Goal: Contribute content: Contribute content

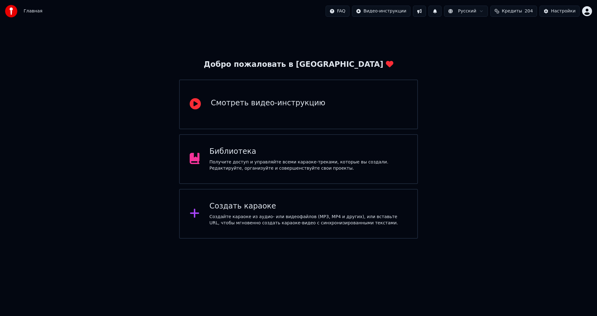
click at [334, 180] on div "Библиотека Получите доступ и управляйте всеми караоке-треками, которые вы созда…" at bounding box center [298, 159] width 239 height 50
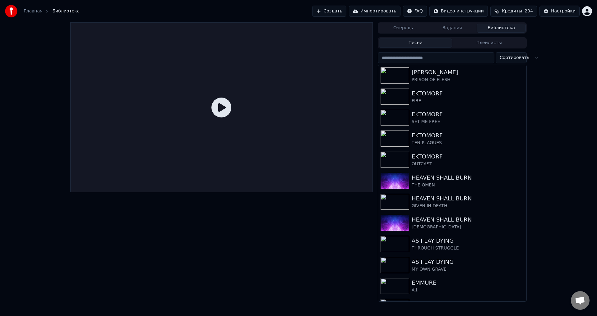
click at [343, 8] on button "Создать" at bounding box center [329, 11] width 34 height 11
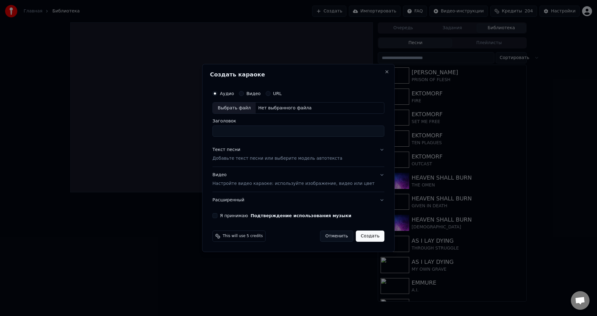
click at [241, 109] on div "Выбрать файл" at bounding box center [234, 108] width 43 height 11
click at [233, 131] on input "**********" at bounding box center [298, 131] width 172 height 11
type input "**********"
click at [332, 234] on button "Отменить" at bounding box center [336, 236] width 33 height 11
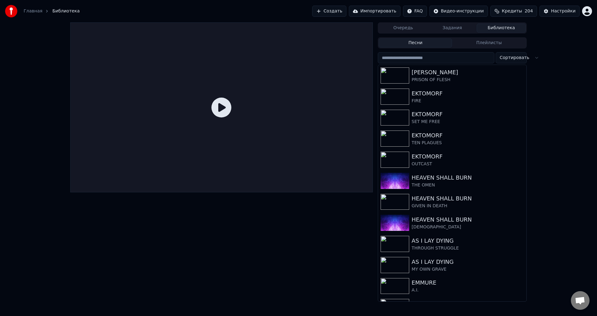
click at [340, 10] on button "Создать" at bounding box center [329, 11] width 34 height 11
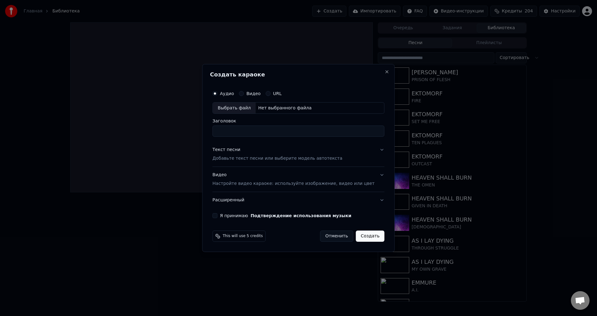
click at [241, 107] on div "Выбрать файл" at bounding box center [234, 108] width 43 height 11
click at [232, 132] on input "**********" at bounding box center [298, 131] width 172 height 11
type input "**********"
click at [236, 156] on p "Добавьте текст песни или выберите модель автотекста" at bounding box center [277, 159] width 130 height 6
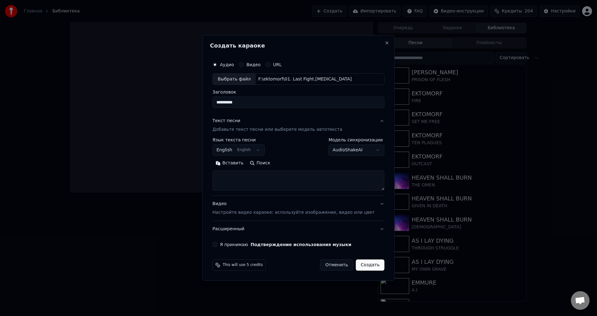
click at [237, 214] on p "Настройте видео караоке: используйте изображение, видео или цвет" at bounding box center [293, 213] width 162 height 6
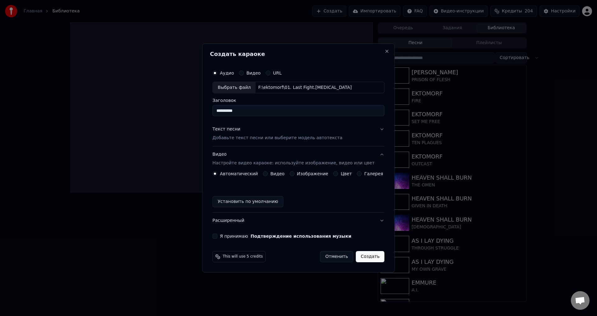
click at [292, 173] on button "Изображение" at bounding box center [292, 173] width 5 height 5
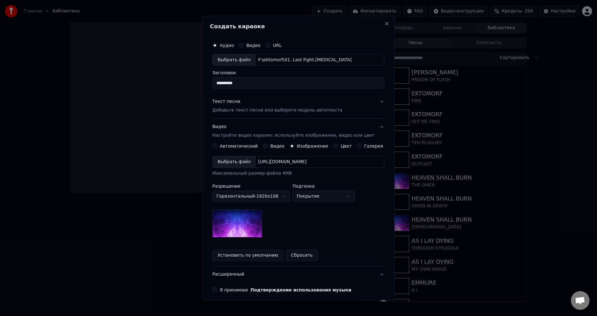
click at [237, 162] on div "Выбрать файл" at bounding box center [234, 162] width 43 height 11
click at [225, 110] on p "Добавьте текст песни или выберите модель автотекста" at bounding box center [277, 111] width 130 height 6
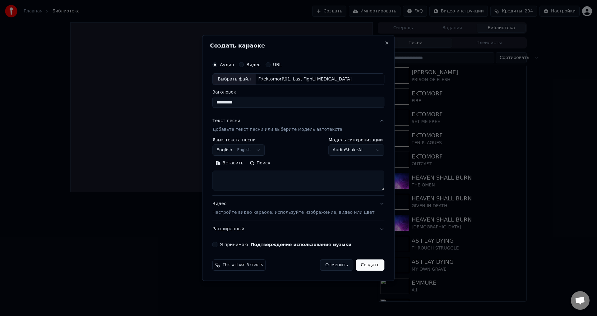
click at [270, 181] on textarea at bounding box center [298, 181] width 172 height 20
paste textarea "**********"
type textarea "**********"
click at [272, 214] on p "Настройте видео караоке: используйте изображение, видео или цвет" at bounding box center [293, 213] width 162 height 6
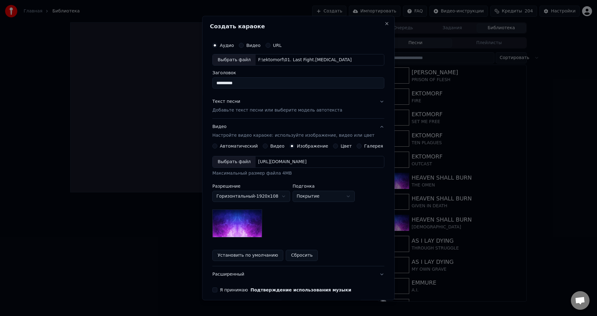
click at [223, 166] on div "Выбрать файл" at bounding box center [234, 162] width 43 height 11
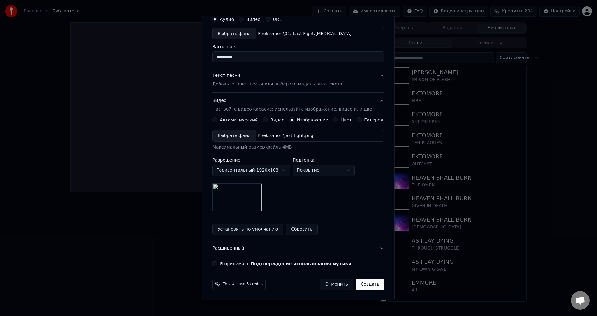
click at [217, 263] on button "Я принимаю Подтверждение использования музыки" at bounding box center [214, 264] width 5 height 5
click at [360, 248] on button "Расширенный" at bounding box center [298, 249] width 172 height 16
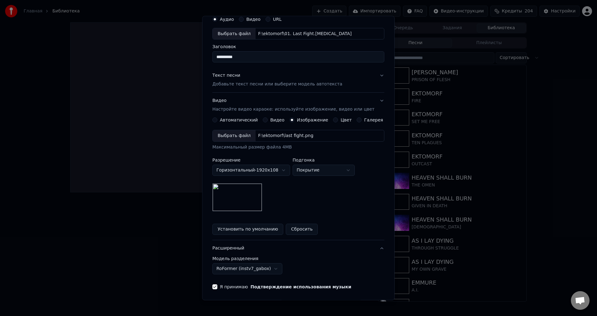
scroll to position [0, 0]
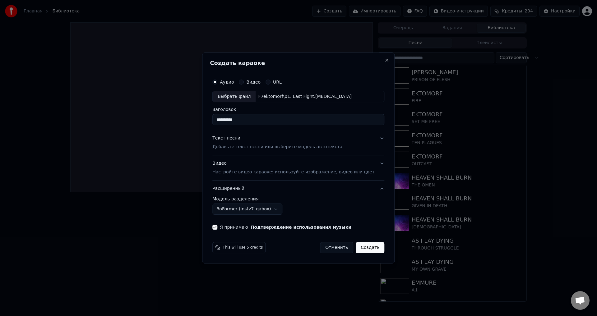
click at [361, 245] on button "Создать" at bounding box center [370, 247] width 29 height 11
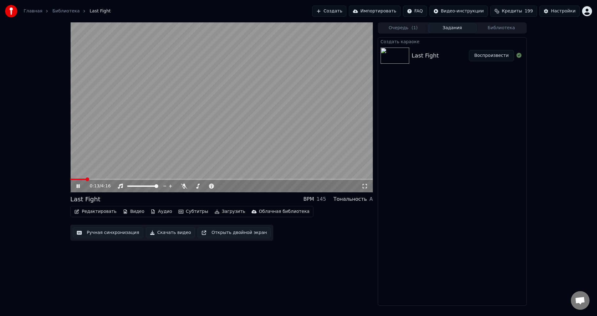
click at [78, 166] on video at bounding box center [221, 107] width 303 height 170
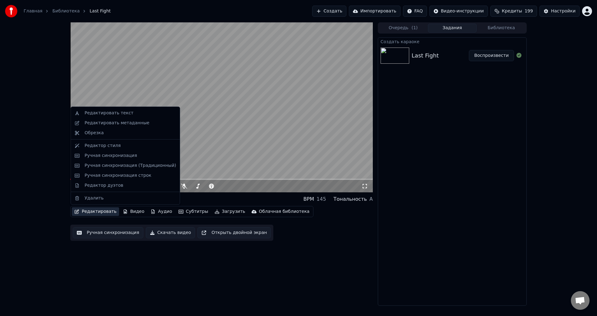
click at [100, 213] on button "Редактировать" at bounding box center [95, 212] width 47 height 9
click at [127, 126] on div "Редактировать метаданные" at bounding box center [117, 123] width 65 height 6
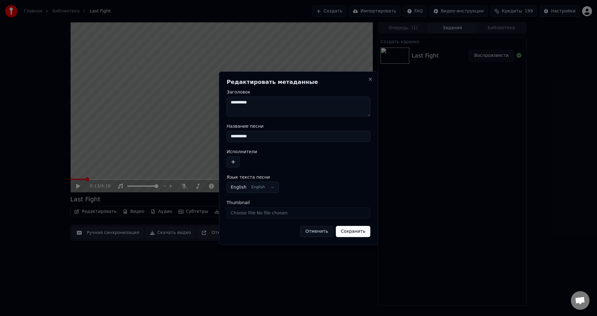
drag, startPoint x: 256, startPoint y: 136, endPoint x: 224, endPoint y: 137, distance: 32.1
click at [224, 137] on div "**********" at bounding box center [298, 159] width 159 height 174
type input "********"
click at [233, 161] on button "button" at bounding box center [233, 161] width 13 height 11
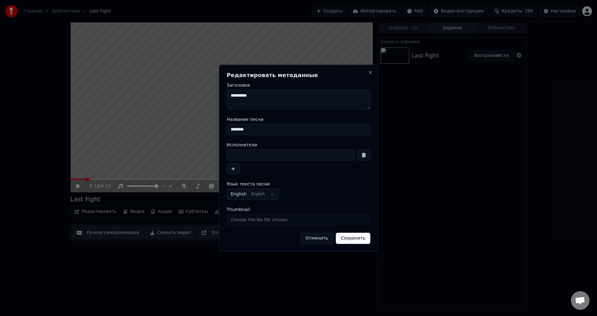
click at [268, 159] on input at bounding box center [291, 155] width 128 height 11
type input "**********"
click at [354, 239] on button "Сохранить" at bounding box center [353, 238] width 35 height 11
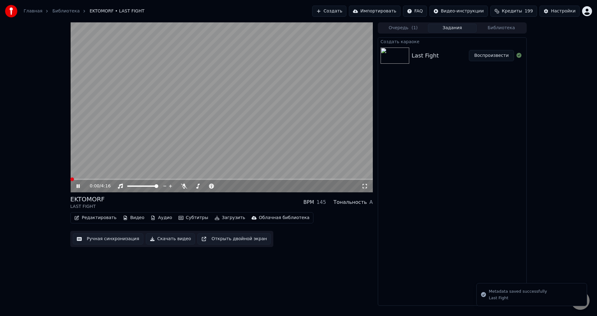
click at [70, 180] on span at bounding box center [70, 179] width 0 height 1
click at [363, 185] on icon at bounding box center [365, 186] width 6 height 5
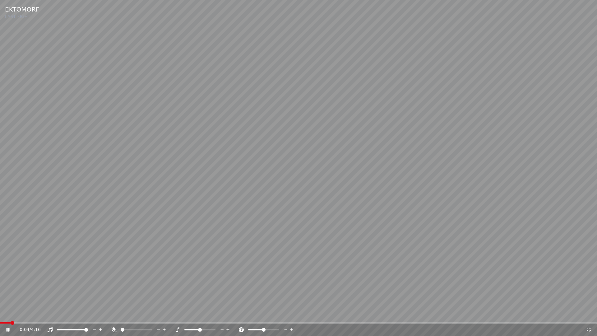
click at [0, 316] on div "0:04 / 4:16" at bounding box center [298, 330] width 597 height 12
click at [0, 316] on span at bounding box center [0, 322] width 0 height 1
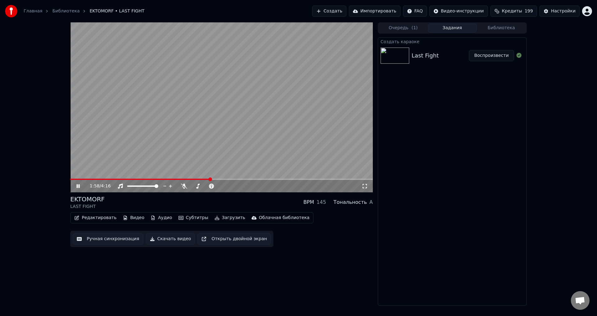
click at [213, 198] on div "EKTOMORF LAST FIGHT BPM 145 Тональность A" at bounding box center [221, 202] width 303 height 15
click at [224, 199] on div "EKTOMORF LAST FIGHT BPM 145 Тональность A" at bounding box center [221, 202] width 303 height 15
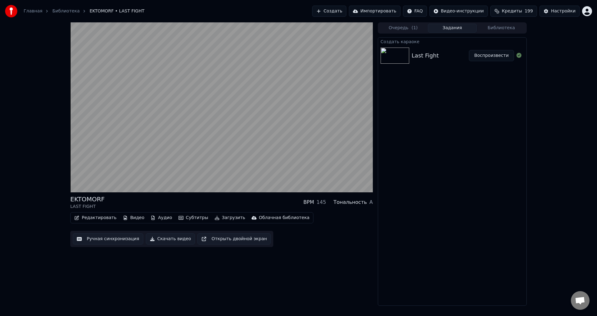
click at [224, 200] on div "EKTOMORF LAST FIGHT BPM 145 Тональность A" at bounding box center [221, 202] width 303 height 15
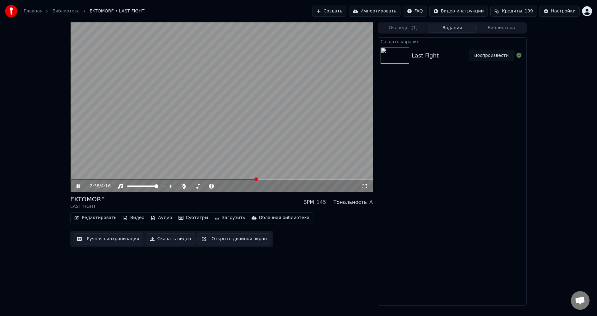
click at [219, 126] on video at bounding box center [221, 107] width 303 height 170
click at [105, 239] on button "Ручная синхронизация" at bounding box center [108, 239] width 71 height 11
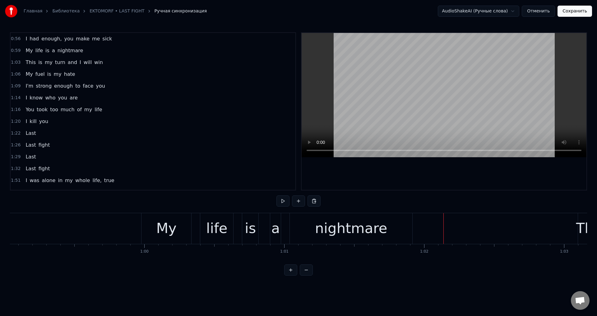
scroll to position [0, 8207]
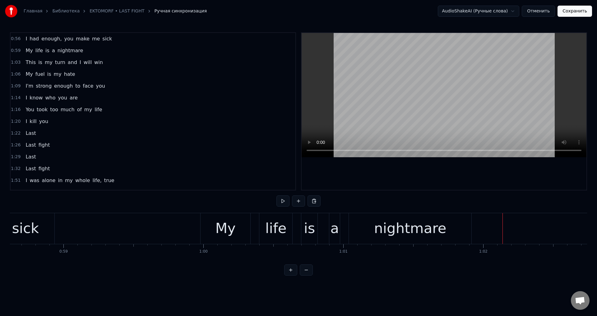
click at [209, 230] on div "My" at bounding box center [226, 228] width 50 height 31
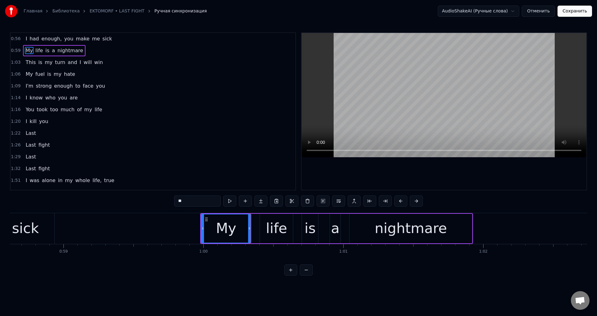
click at [271, 228] on div "life" at bounding box center [276, 228] width 21 height 21
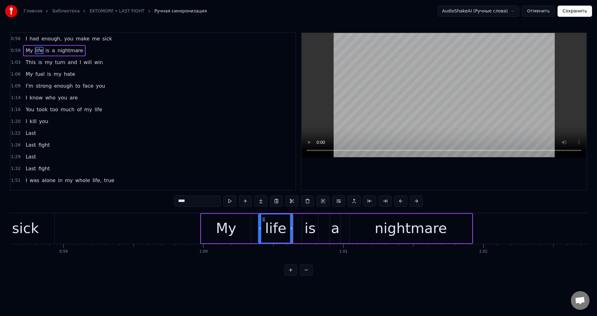
click at [261, 228] on icon at bounding box center [260, 228] width 2 height 5
click at [308, 229] on div "is" at bounding box center [310, 228] width 11 height 21
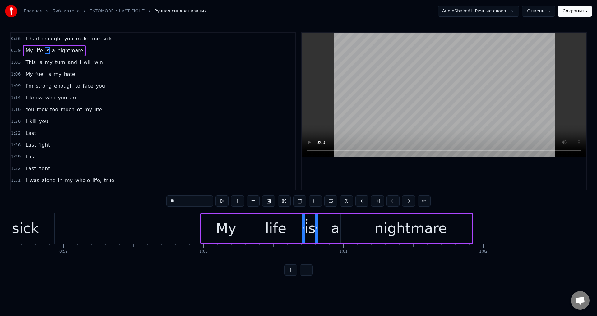
click at [335, 224] on div "a" at bounding box center [335, 228] width 9 height 21
click at [370, 224] on div "nightmare" at bounding box center [411, 229] width 123 height 30
type input "*********"
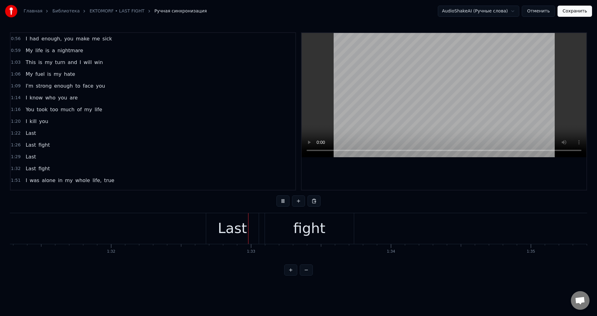
scroll to position [0, 12905]
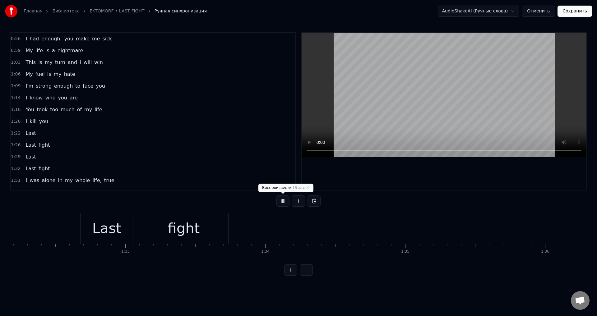
click at [284, 199] on button at bounding box center [283, 201] width 13 height 11
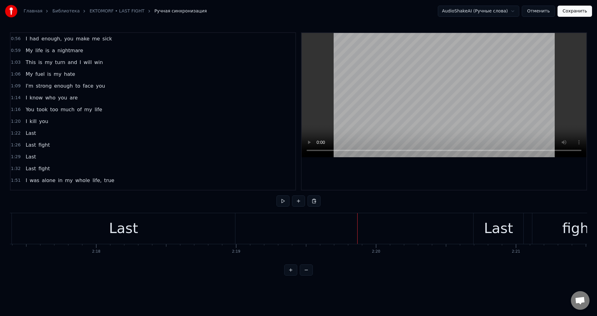
scroll to position [0, 19116]
click at [206, 231] on div "Last" at bounding box center [241, 228] width 223 height 31
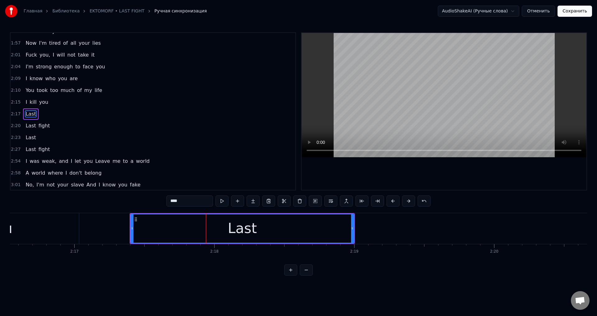
scroll to position [164, 0]
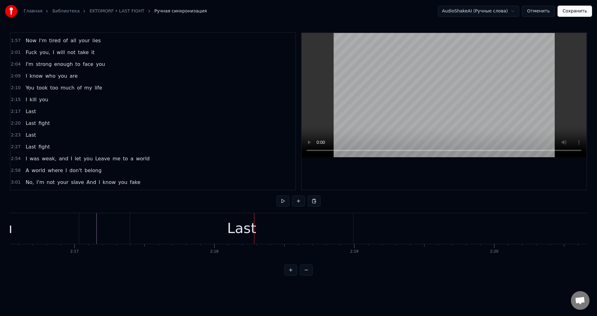
click at [353, 233] on div "Last" at bounding box center [241, 228] width 223 height 31
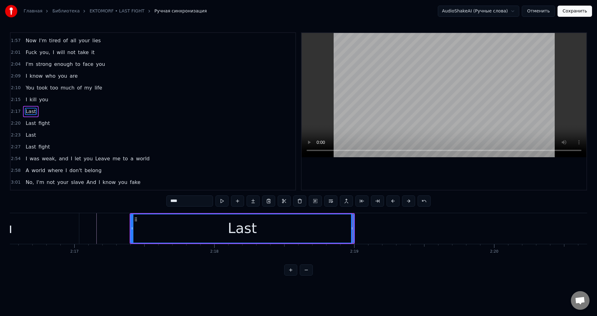
click at [353, 228] on div "Last" at bounding box center [242, 229] width 224 height 30
click at [353, 227] on div at bounding box center [353, 228] width 0 height 31
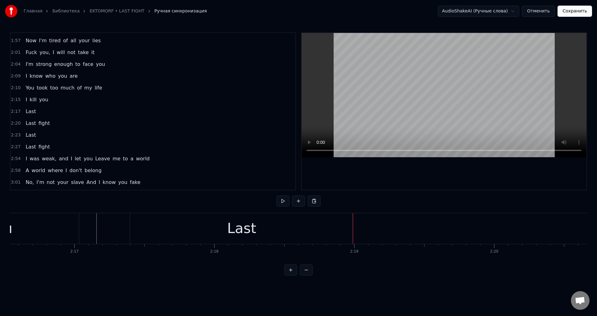
click at [348, 227] on div "Last" at bounding box center [241, 228] width 223 height 31
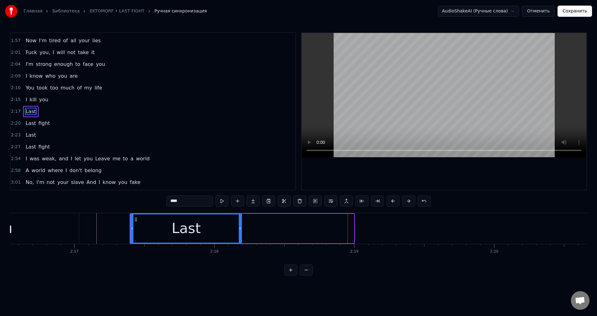
drag, startPoint x: 352, startPoint y: 228, endPoint x: 240, endPoint y: 232, distance: 112.4
click at [240, 232] on div at bounding box center [240, 229] width 2 height 28
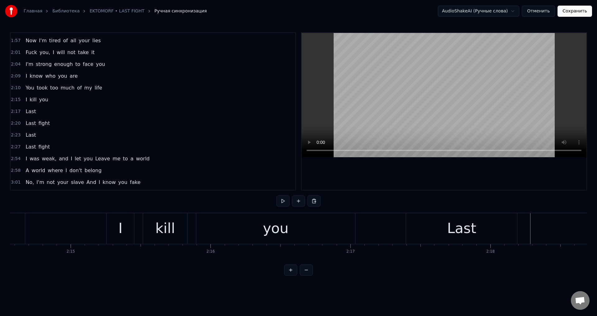
scroll to position [0, 18781]
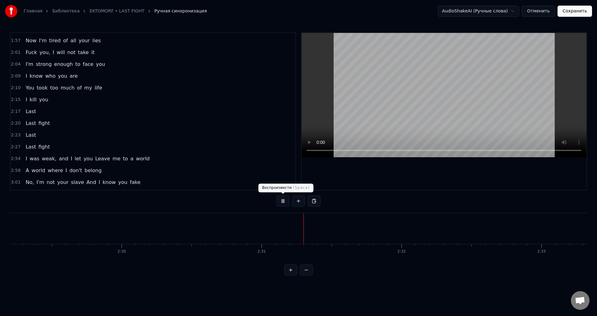
click at [279, 199] on button at bounding box center [283, 201] width 13 height 11
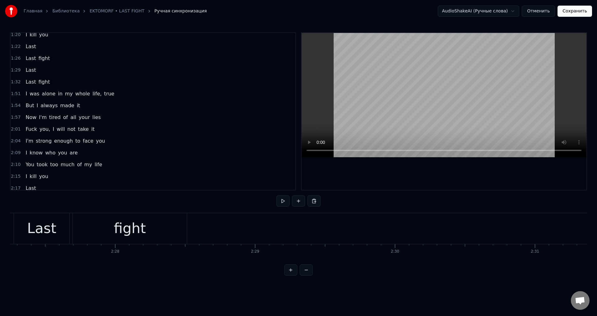
click at [29, 46] on span "Last" at bounding box center [31, 46] width 12 height 7
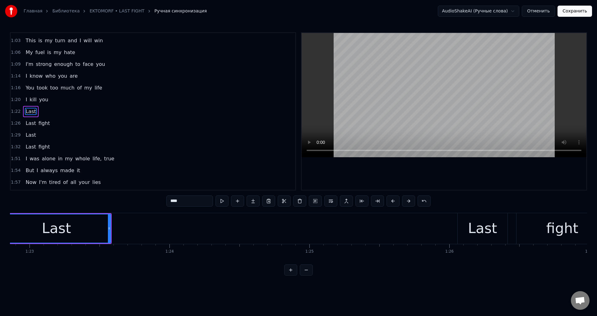
scroll to position [0, 11560]
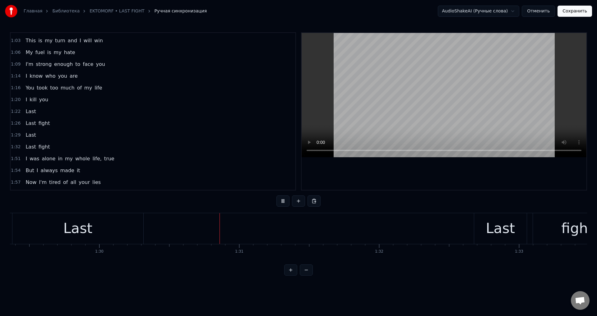
scroll to position [0, 12619]
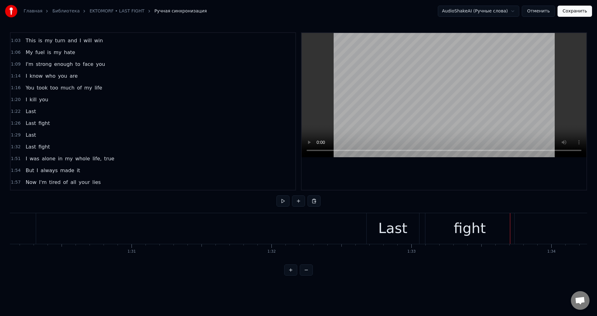
click at [368, 228] on div "Last" at bounding box center [393, 228] width 53 height 31
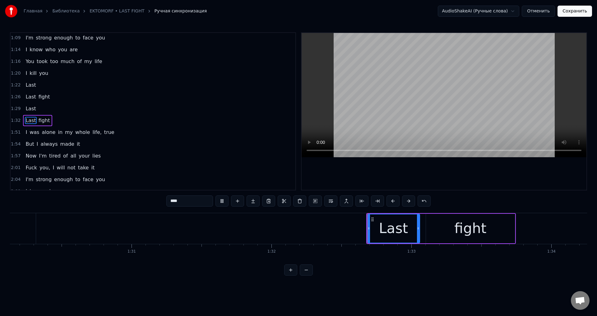
scroll to position [57, 0]
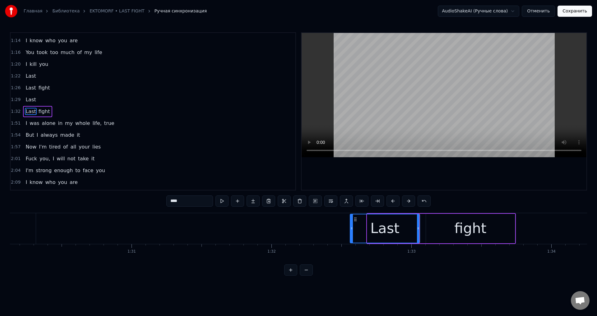
drag, startPoint x: 368, startPoint y: 229, endPoint x: 351, endPoint y: 231, distance: 17.3
click at [351, 231] on div at bounding box center [352, 229] width 2 height 28
drag, startPoint x: 351, startPoint y: 231, endPoint x: 347, endPoint y: 233, distance: 4.2
click at [347, 233] on div at bounding box center [348, 229] width 2 height 28
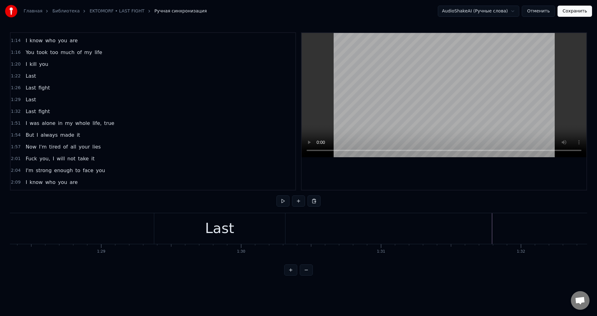
scroll to position [0, 12330]
click at [218, 238] on div "Last" at bounding box center [259, 228] width 131 height 31
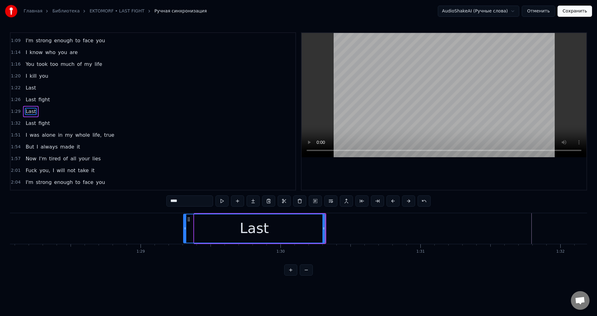
drag, startPoint x: 195, startPoint y: 228, endPoint x: 184, endPoint y: 232, distance: 12.0
click at [184, 232] on div at bounding box center [185, 229] width 2 height 28
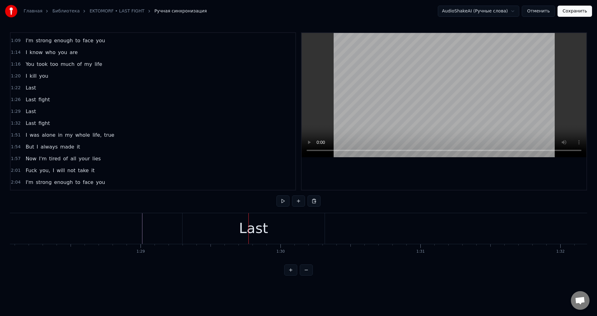
click at [202, 226] on div "Last" at bounding box center [254, 228] width 142 height 31
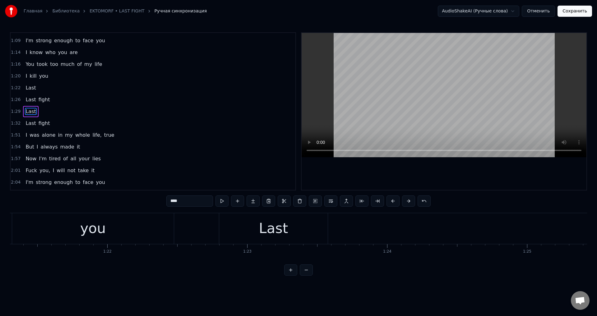
scroll to position [0, 11442]
click at [205, 228] on div "Last" at bounding box center [214, 228] width 29 height 21
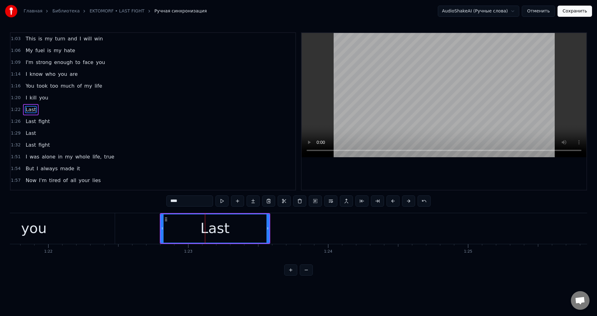
scroll to position [22, 0]
drag, startPoint x: 161, startPoint y: 227, endPoint x: 150, endPoint y: 229, distance: 10.7
click at [150, 229] on icon at bounding box center [151, 228] width 2 height 5
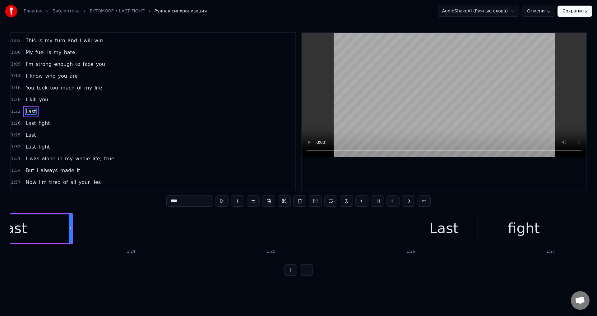
scroll to position [0, 11816]
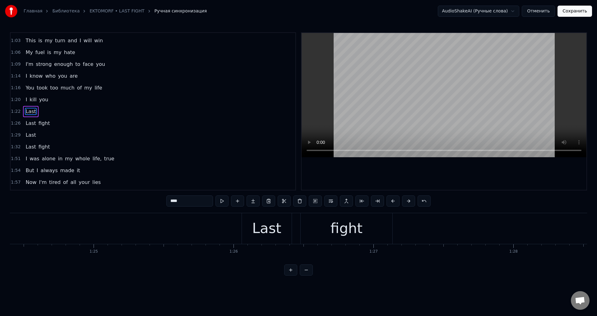
click at [247, 227] on div "Last" at bounding box center [267, 228] width 50 height 31
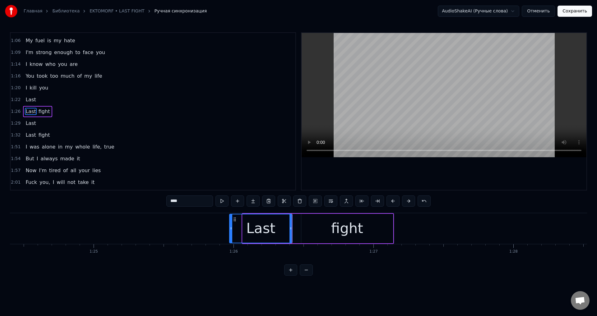
drag, startPoint x: 244, startPoint y: 228, endPoint x: 230, endPoint y: 231, distance: 14.6
click at [230, 231] on icon at bounding box center [231, 228] width 2 height 5
drag, startPoint x: 230, startPoint y: 231, endPoint x: 236, endPoint y: 232, distance: 6.6
click at [236, 232] on div at bounding box center [236, 229] width 2 height 28
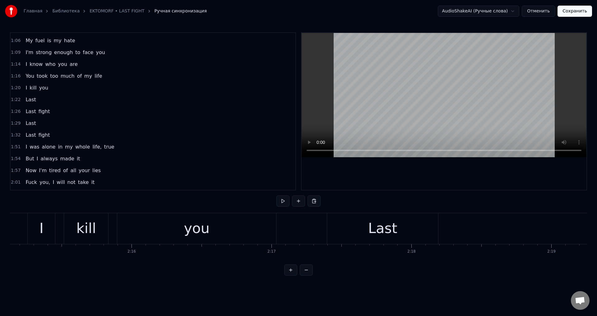
scroll to position [0, 18958]
click at [304, 229] on div "Last" at bounding box center [343, 228] width 111 height 31
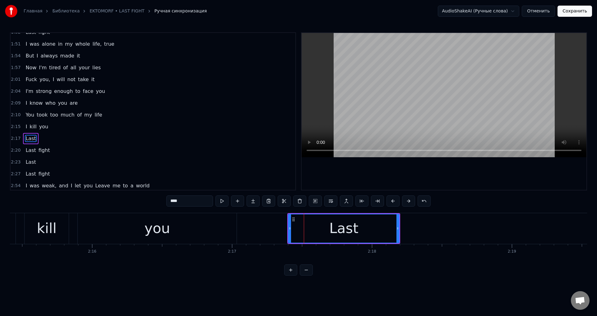
scroll to position [164, 0]
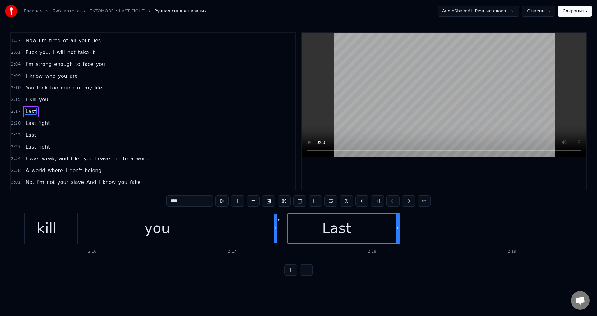
drag, startPoint x: 289, startPoint y: 226, endPoint x: 274, endPoint y: 227, distance: 14.6
click at [274, 227] on icon at bounding box center [275, 228] width 2 height 5
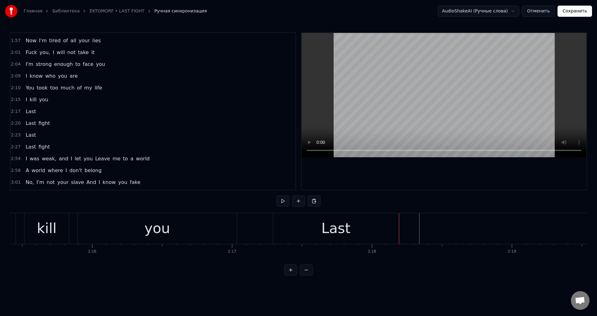
scroll to position [0, 18840]
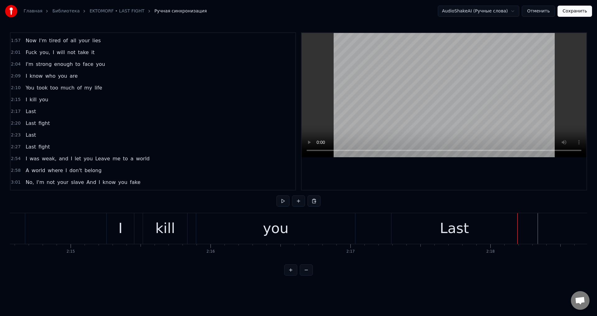
click at [354, 223] on div "Last" at bounding box center [367, 228] width 50 height 31
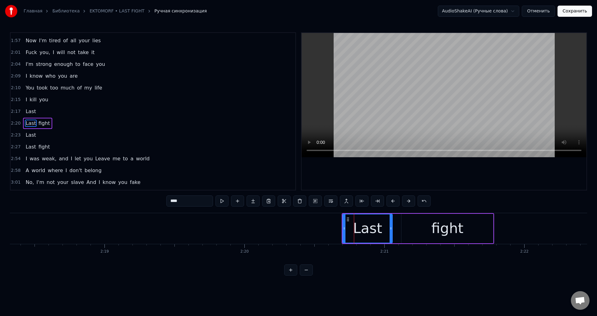
scroll to position [175, 0]
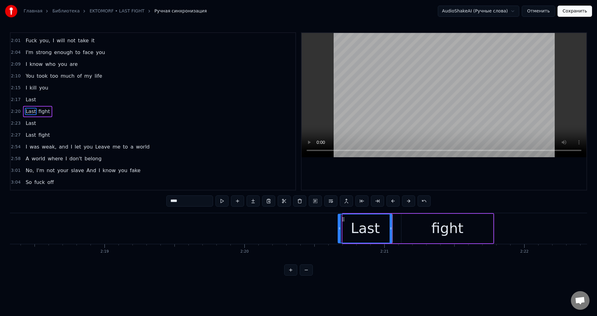
drag, startPoint x: 341, startPoint y: 228, endPoint x: 338, endPoint y: 229, distance: 3.5
click at [338, 229] on icon at bounding box center [339, 228] width 2 height 5
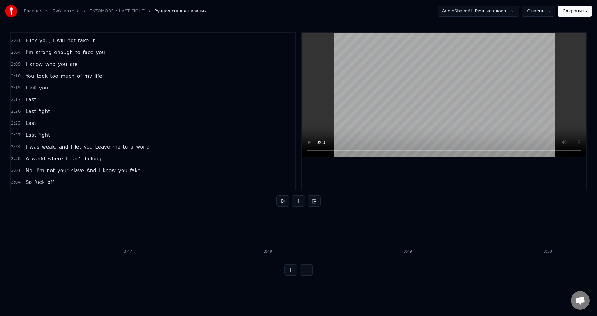
scroll to position [0, 31623]
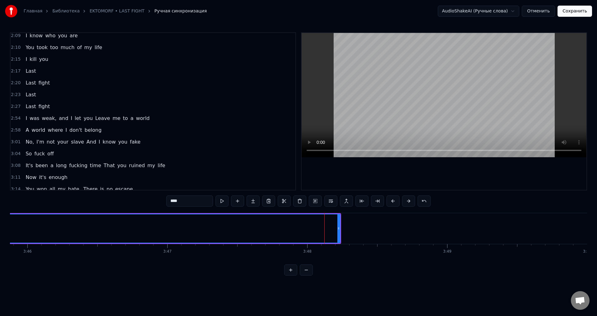
scroll to position [221, 0]
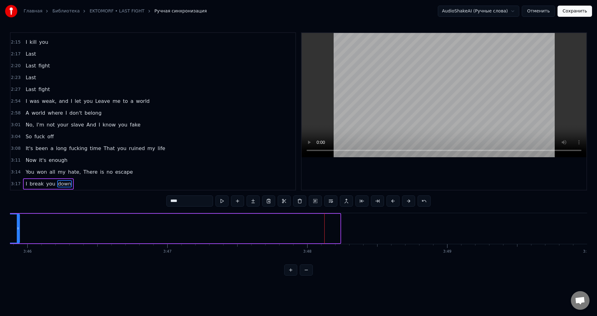
drag, startPoint x: 338, startPoint y: 228, endPoint x: 18, endPoint y: 238, distance: 320.9
click at [18, 238] on div at bounding box center [18, 229] width 2 height 28
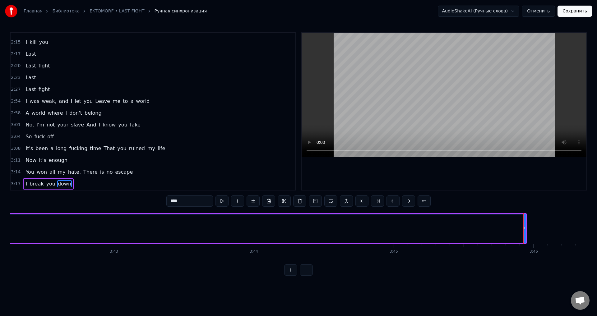
scroll to position [0, 31114]
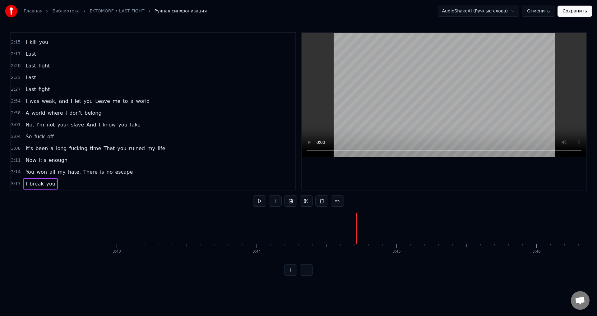
click at [47, 188] on div "I break you" at bounding box center [40, 184] width 35 height 11
click at [47, 183] on span "you" at bounding box center [50, 183] width 10 height 7
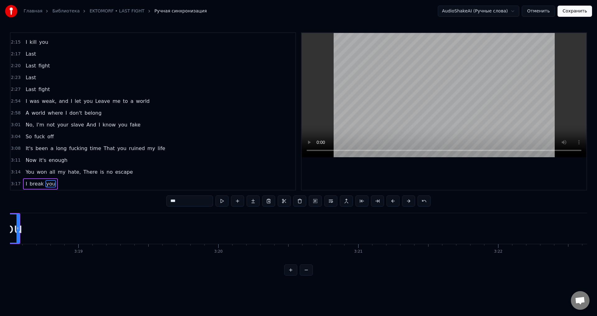
scroll to position [0, 27750]
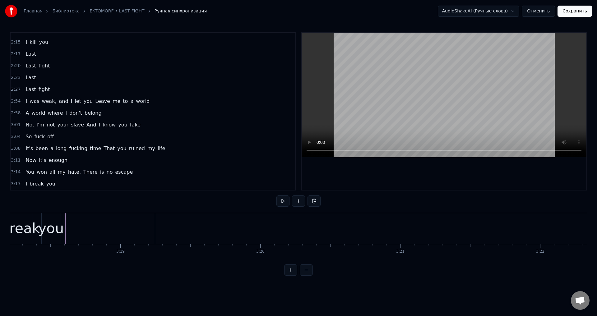
click at [51, 224] on div "you" at bounding box center [51, 228] width 26 height 21
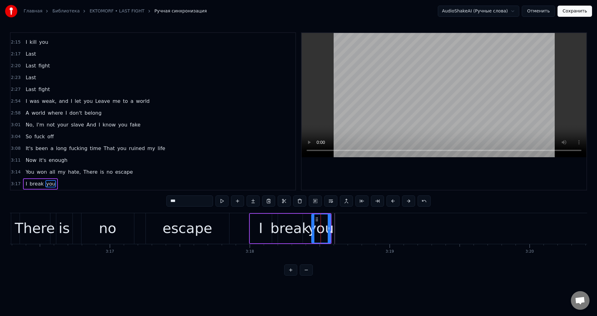
scroll to position [0, 27461]
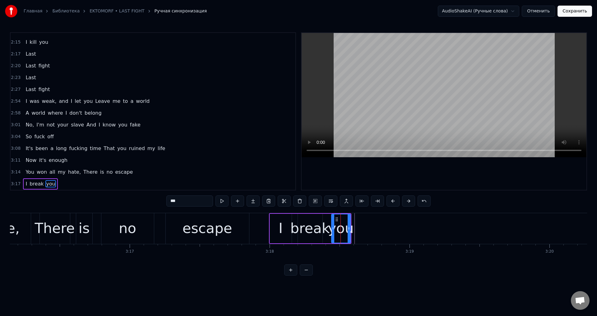
click at [271, 229] on div "I" at bounding box center [281, 229] width 22 height 30
click at [301, 225] on div "break" at bounding box center [310, 228] width 40 height 21
type input "*****"
drag, startPoint x: 321, startPoint y: 222, endPoint x: 316, endPoint y: 223, distance: 4.8
click at [316, 223] on div at bounding box center [316, 229] width 2 height 28
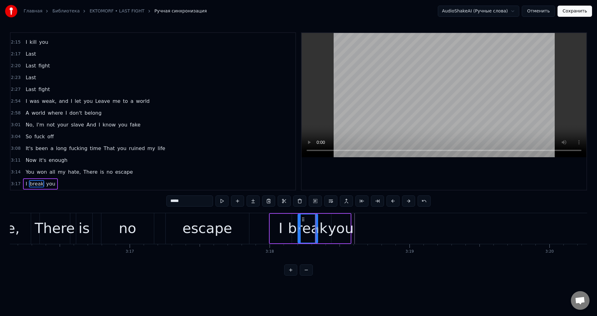
click at [325, 221] on div "I break you" at bounding box center [310, 228] width 82 height 31
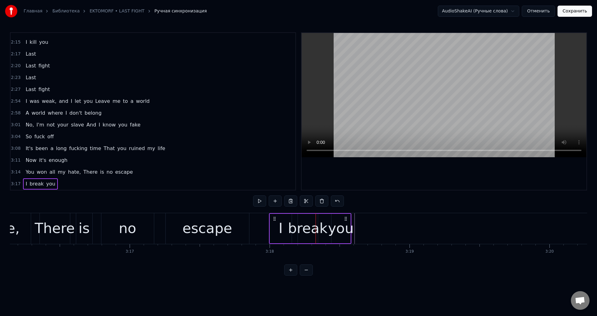
click at [338, 221] on div "you" at bounding box center [341, 228] width 26 height 21
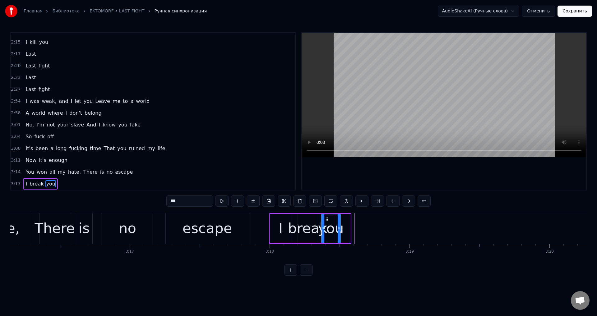
drag, startPoint x: 337, startPoint y: 219, endPoint x: 327, endPoint y: 222, distance: 10.3
click at [327, 222] on icon at bounding box center [326, 219] width 5 height 5
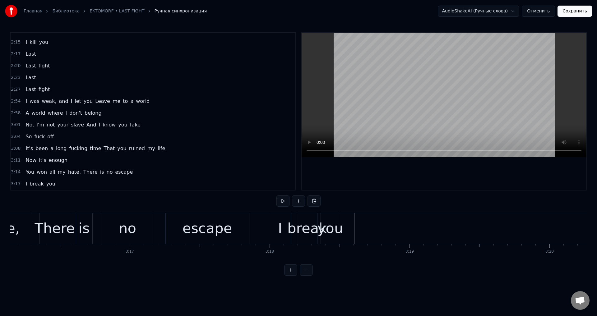
click at [299, 204] on button at bounding box center [298, 201] width 13 height 11
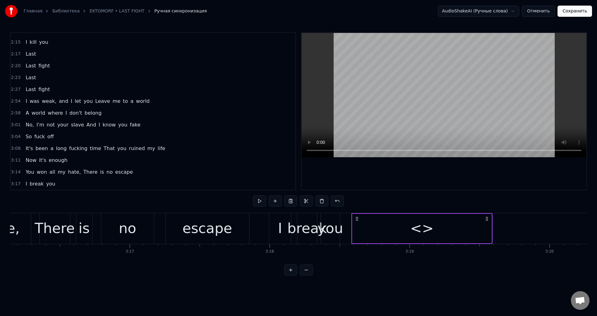
click at [401, 226] on div "<>" at bounding box center [421, 229] width 139 height 30
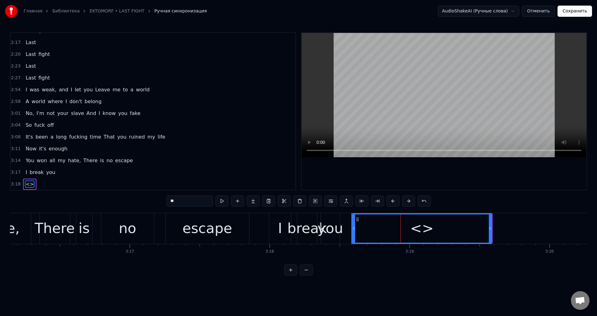
scroll to position [233, 0]
drag, startPoint x: 168, startPoint y: 202, endPoint x: 161, endPoint y: 202, distance: 6.8
click at [161, 202] on div "0:56 I had enough, you make me sick 0:59 My life is a nightmare 1:03 This is my…" at bounding box center [298, 154] width 577 height 244
type input "*"
type input "****"
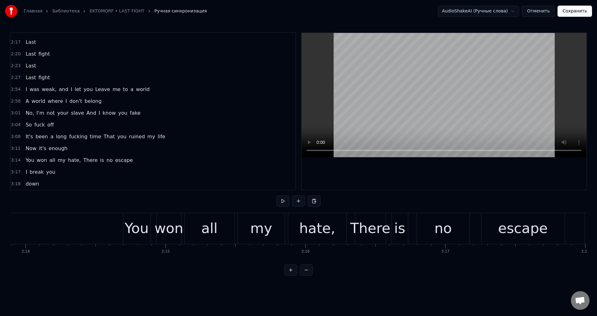
scroll to position [0, 27106]
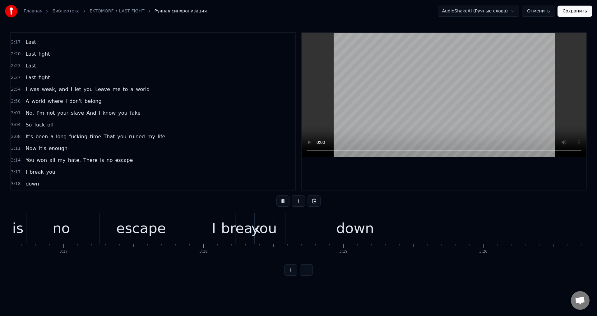
scroll to position [0, 27654]
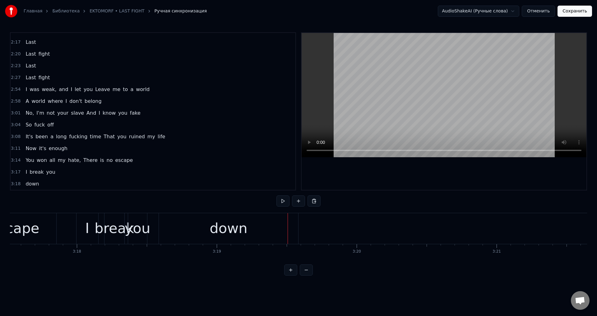
click at [49, 174] on span "you" at bounding box center [50, 172] width 10 height 7
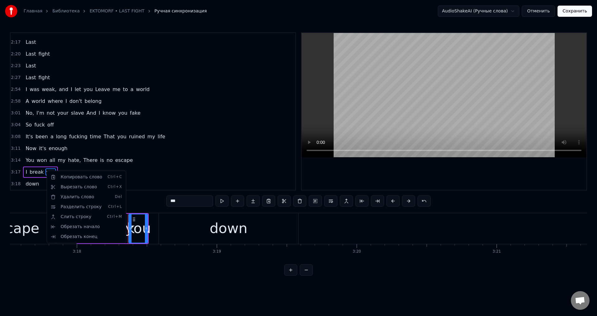
click at [314, 210] on html "Главная Библиотека EKTOMORF • LAST FIGHT Ручная синхронизация AudioShakeAI (Руч…" at bounding box center [298, 143] width 597 height 286
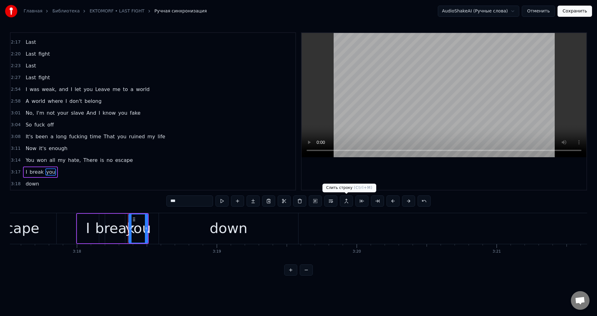
click at [344, 203] on button at bounding box center [346, 201] width 13 height 11
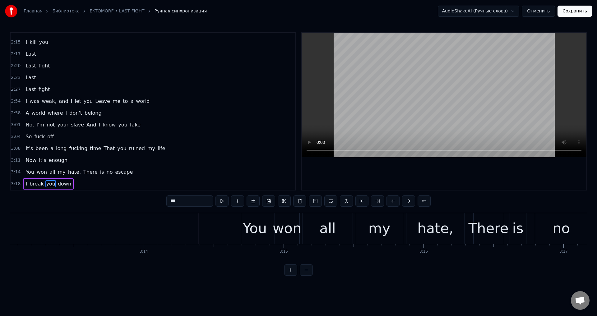
scroll to position [0, 26987]
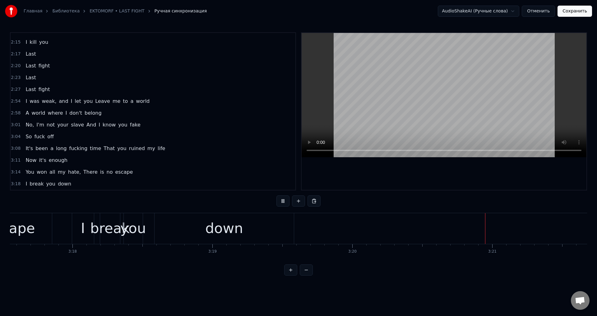
scroll to position [0, 27926]
click at [576, 9] on button "Сохранить" at bounding box center [575, 11] width 35 height 11
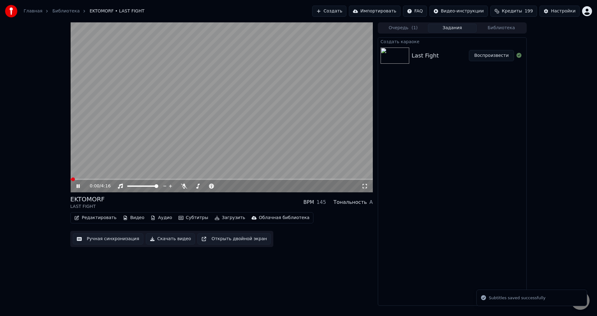
click at [78, 188] on icon at bounding box center [82, 186] width 15 height 5
click at [328, 134] on video at bounding box center [221, 107] width 303 height 170
click at [366, 185] on icon at bounding box center [365, 186] width 6 height 5
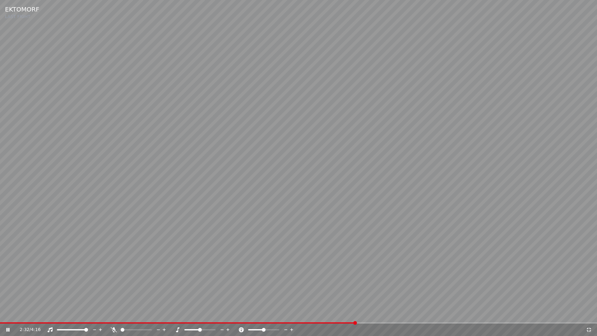
click at [278, 316] on span at bounding box center [178, 322] width 356 height 1
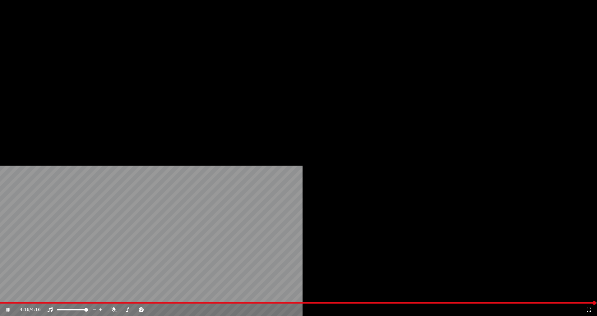
click at [212, 52] on button "Загрузить" at bounding box center [230, 48] width 36 height 9
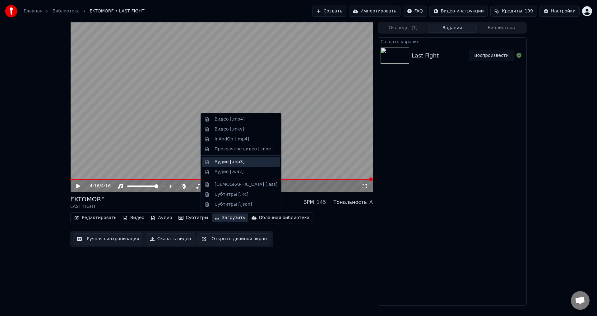
click at [229, 164] on div "Аудио [.mp3]" at bounding box center [230, 162] width 30 height 6
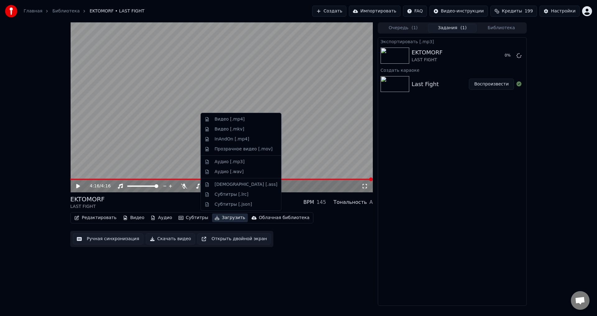
click at [217, 214] on button "Загрузить" at bounding box center [230, 218] width 36 height 9
click at [223, 123] on div "Видео [.mp4]" at bounding box center [241, 119] width 78 height 10
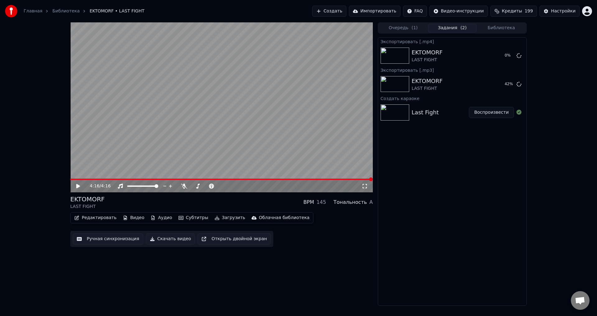
click at [310, 238] on div "Редактировать Видео Аудио Субтитры Загрузить Облачная библиотека Ручная синхрон…" at bounding box center [221, 229] width 303 height 35
click at [500, 55] on button "Показать" at bounding box center [498, 55] width 32 height 11
